Goal: Transaction & Acquisition: Purchase product/service

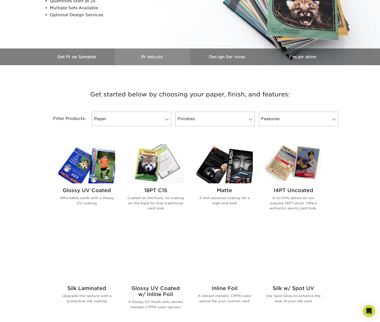
scroll to position [128, 0]
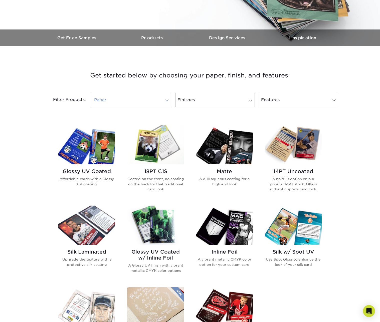
click at [151, 101] on link "Paper" at bounding box center [131, 100] width 79 height 15
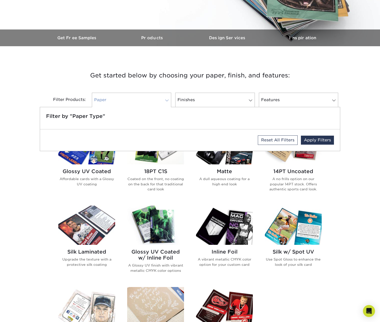
click at [151, 101] on link "Paper" at bounding box center [131, 100] width 79 height 15
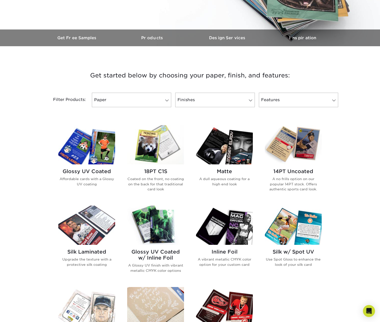
scroll to position [0, 0]
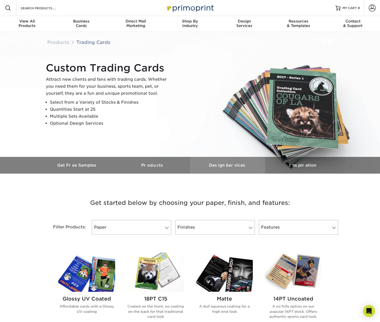
click at [234, 168] on h3 "Design Services" at bounding box center [227, 165] width 75 height 5
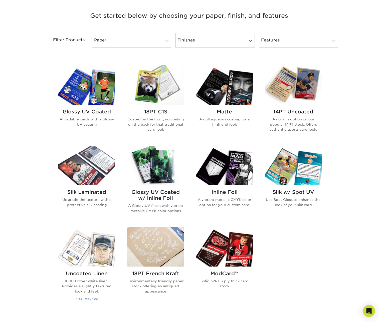
scroll to position [202, 0]
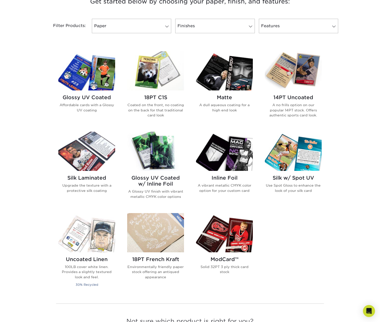
click at [154, 81] on img at bounding box center [155, 70] width 57 height 39
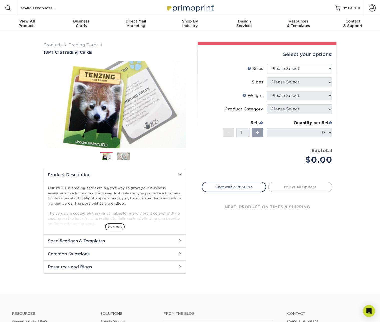
click at [142, 240] on h2 "Specifications & Templates" at bounding box center [115, 241] width 142 height 13
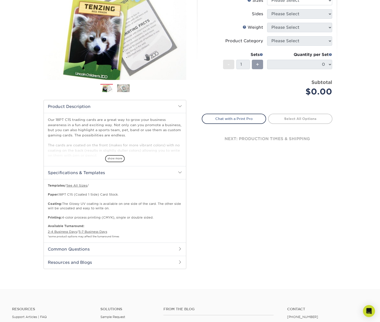
scroll to position [77, 0]
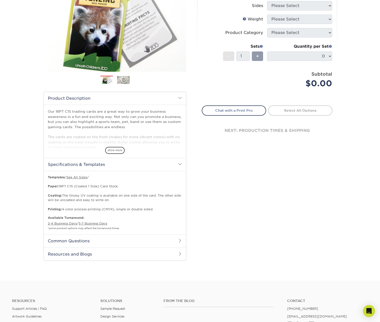
click at [140, 239] on h2 "Common Questions" at bounding box center [115, 241] width 142 height 13
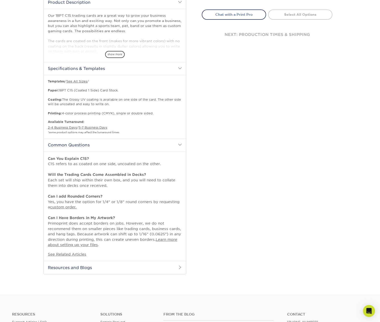
scroll to position [179, 0]
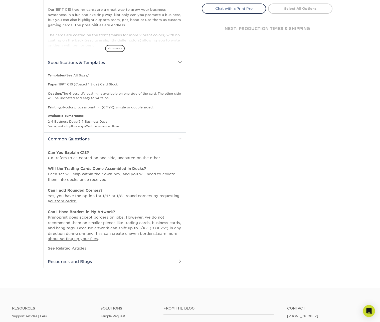
click at [132, 263] on h2 "Resources and Blogs" at bounding box center [115, 261] width 142 height 13
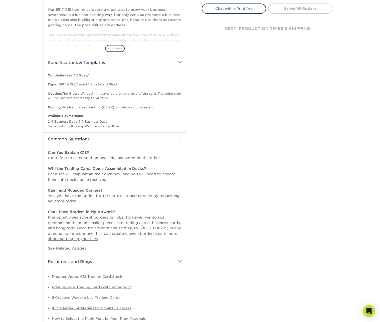
scroll to position [0, 0]
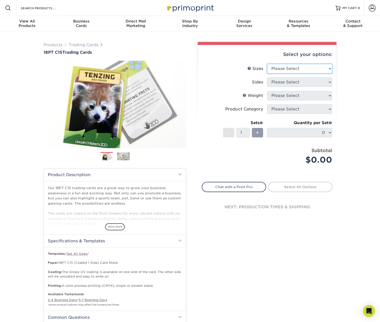
click at [267, 64] on select "Please Select 2.5" x 3.5"" at bounding box center [299, 69] width 65 height 10
select select "2.50x3.50"
click option "2.5" x 3.5"" at bounding box center [0, 0] width 0 height 0
click at [267, 78] on select "Please Select Print Both Sides Print Front Only" at bounding box center [299, 83] width 65 height 10
select select "13abbda7-1d64-4f25-8bb2-c179b224825d"
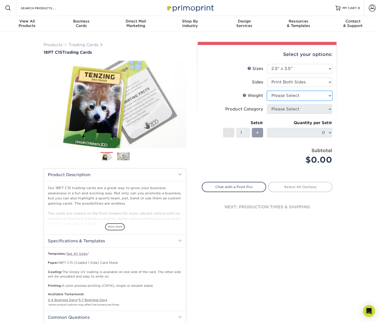
click at [267, 91] on select "Please Select 18PT C1S" at bounding box center [299, 96] width 65 height 10
select select "18PTC1S"
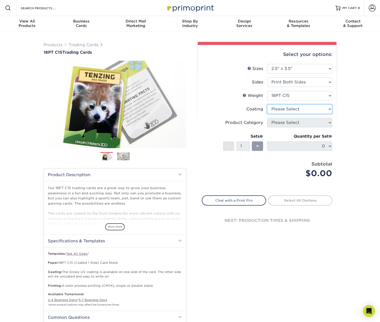
click at [267, 105] on select at bounding box center [299, 110] width 65 height 10
select select "1e8116af-acfc-44b1-83dc-8181aa338834"
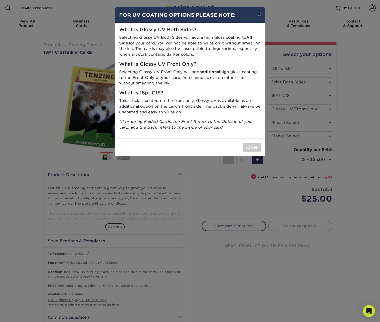
click at [258, 15] on button "×" at bounding box center [259, 14] width 12 height 14
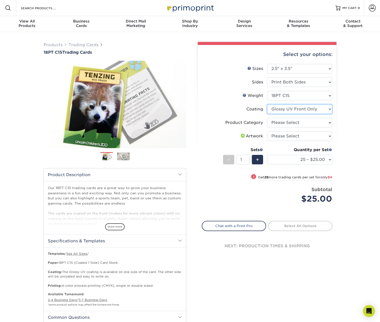
click at [267, 105] on select at bounding box center [299, 110] width 65 height 10
click at [292, 106] on select at bounding box center [299, 110] width 65 height 10
